Goal: Find specific page/section: Find specific page/section

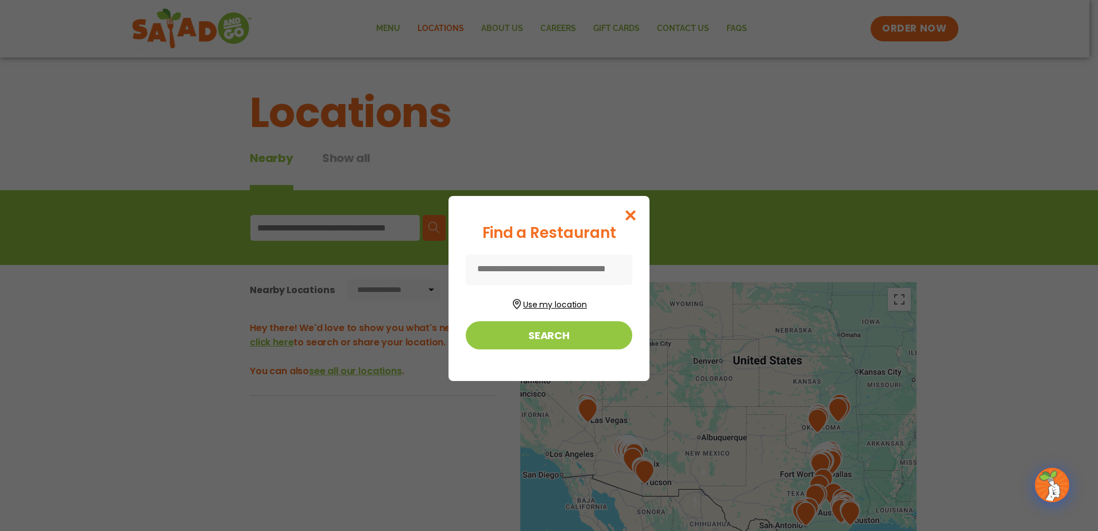
click at [558, 304] on button "Use my location" at bounding box center [549, 303] width 167 height 16
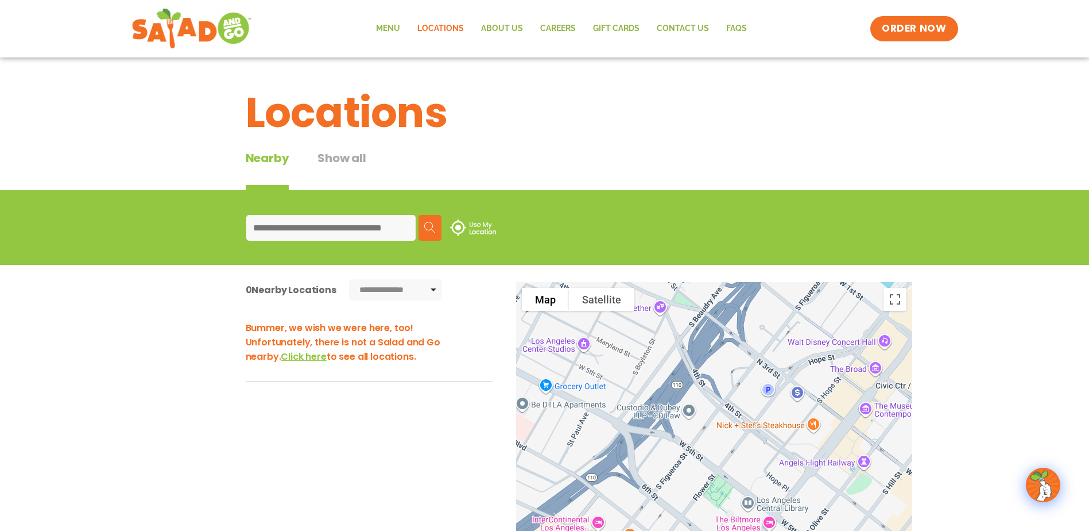
click at [307, 222] on input at bounding box center [330, 228] width 169 height 26
click at [292, 230] on input "***" at bounding box center [330, 228] width 169 height 26
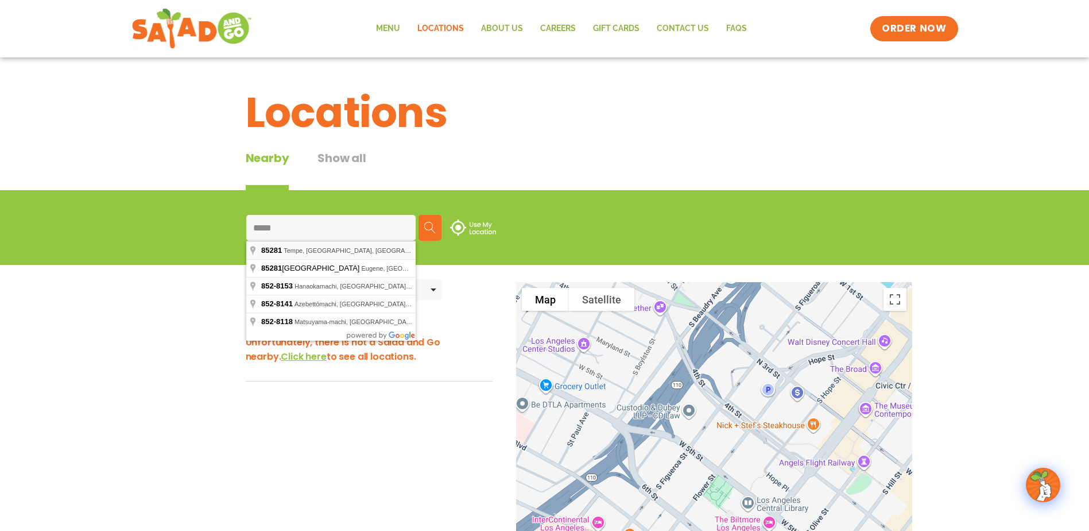
type input "**********"
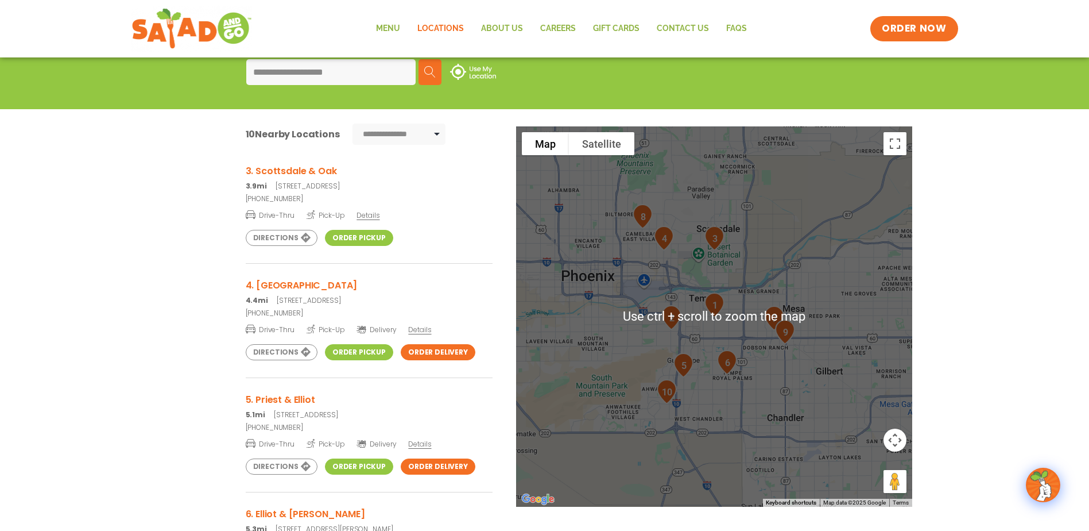
scroll to position [172, 0]
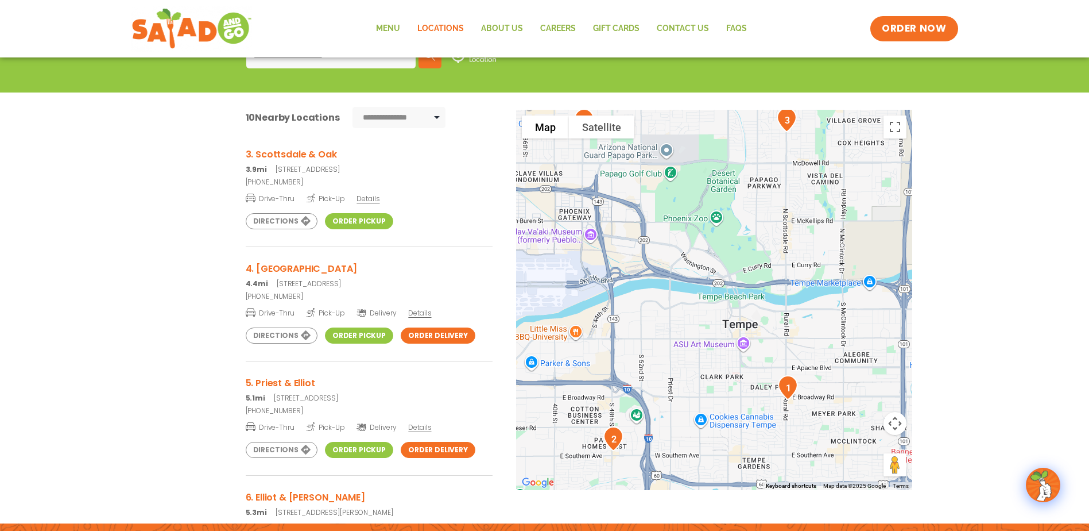
drag, startPoint x: 751, startPoint y: 280, endPoint x: 865, endPoint y: 439, distance: 195.4
click at [865, 439] on div at bounding box center [714, 300] width 396 height 380
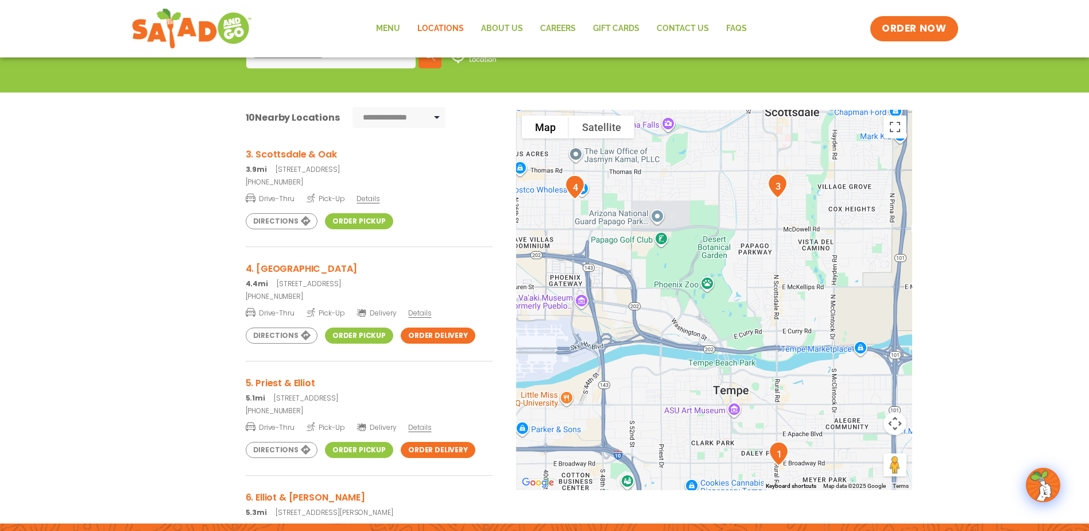
drag, startPoint x: 863, startPoint y: 362, endPoint x: 853, endPoint y: 430, distance: 68.5
click at [853, 430] on div at bounding box center [714, 300] width 396 height 380
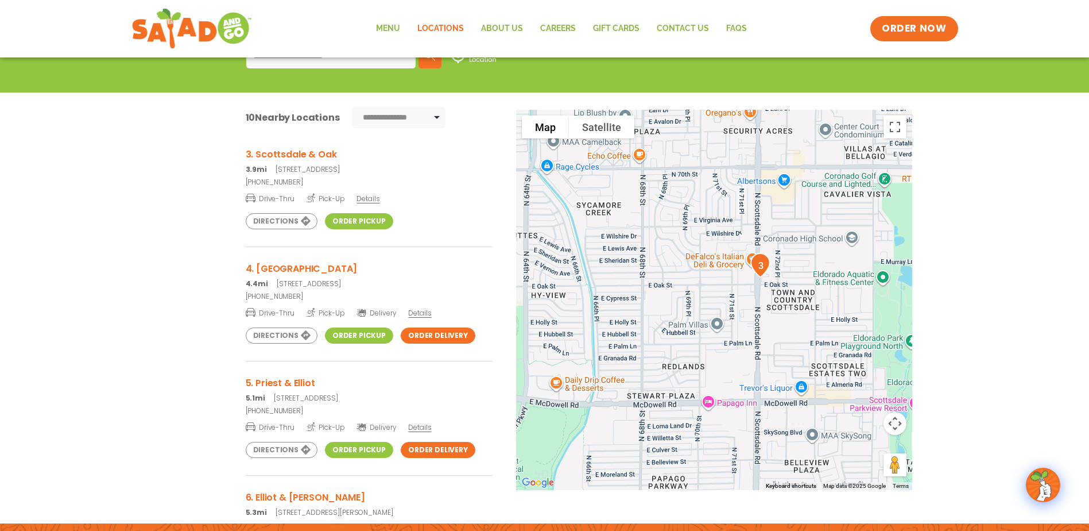
drag, startPoint x: 718, startPoint y: 128, endPoint x: 780, endPoint y: 357, distance: 237.2
click at [780, 357] on div at bounding box center [714, 300] width 396 height 380
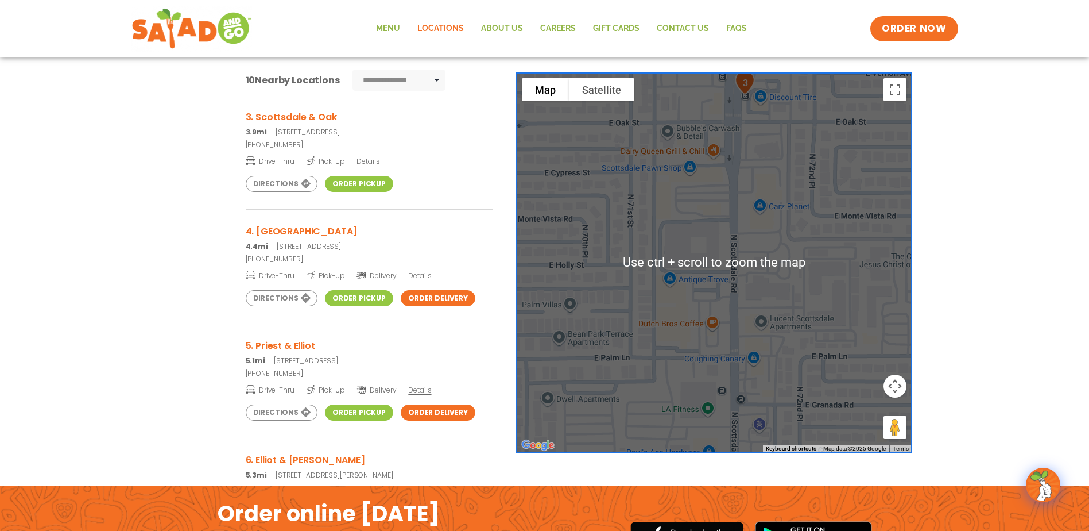
scroll to position [230, 0]
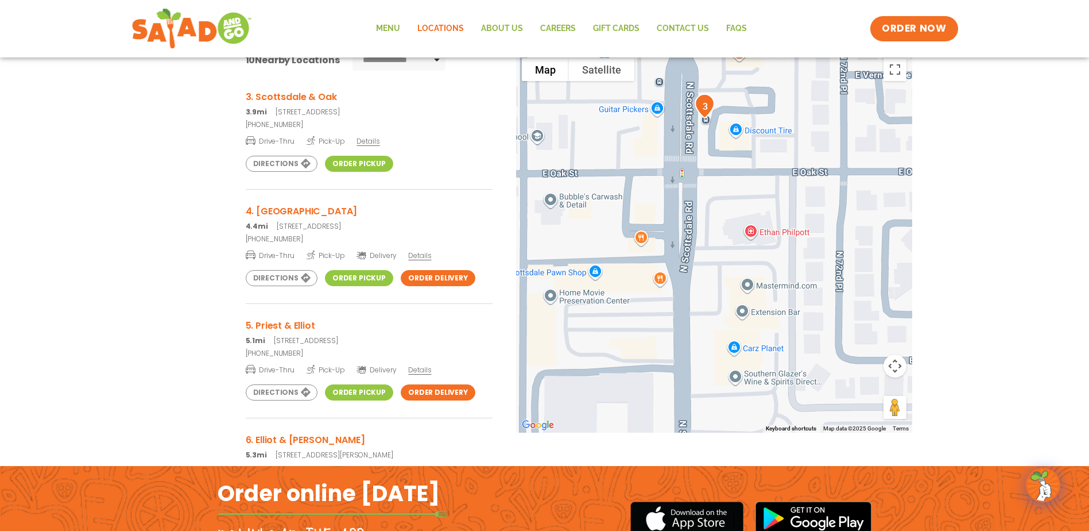
drag, startPoint x: 730, startPoint y: 186, endPoint x: 742, endPoint y: 441, distance: 255.3
click at [742, 441] on div "To navigate the map with touch gestures double-tap and hold your finger on the …" at bounding box center [544, 264] width 769 height 425
click at [356, 161] on link "Order Pickup" at bounding box center [359, 164] width 68 height 16
click at [357, 163] on link "Order Pickup" at bounding box center [359, 164] width 68 height 16
